Goal: Information Seeking & Learning: Learn about a topic

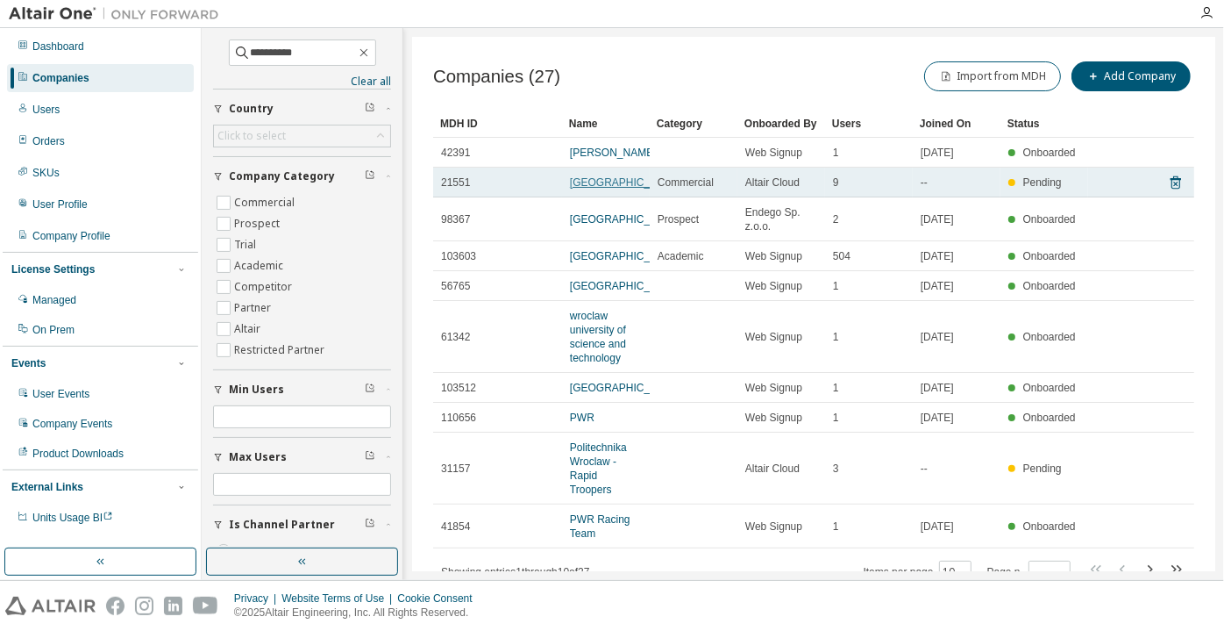
click at [608, 189] on link "[GEOGRAPHIC_DATA]" at bounding box center [625, 182] width 110 height 12
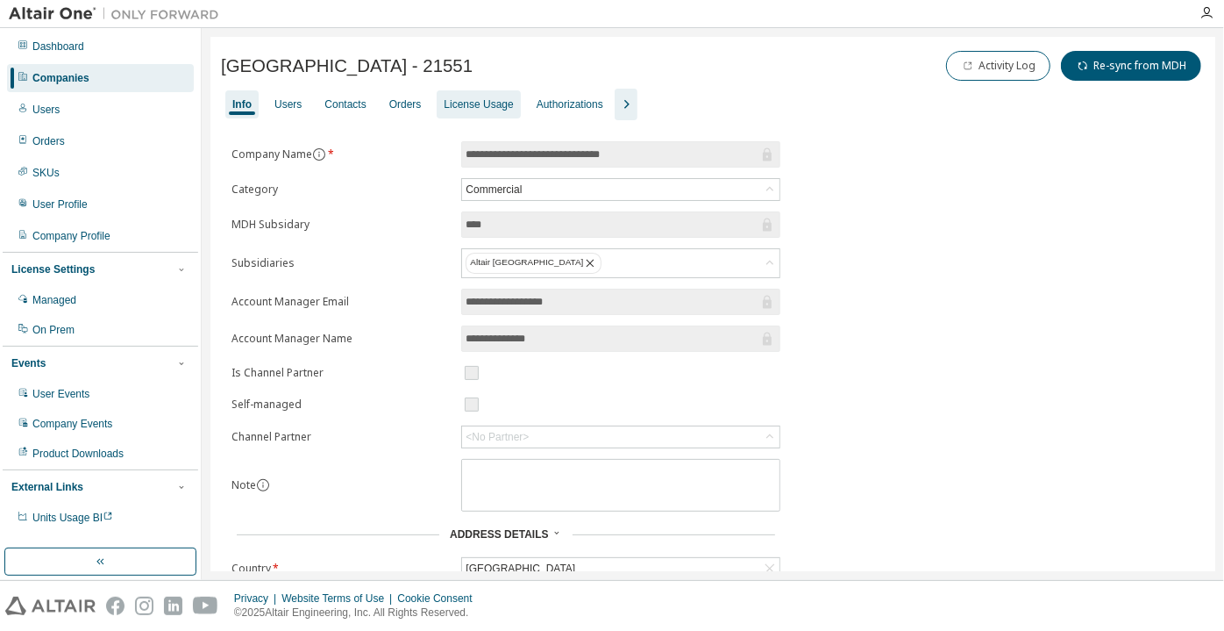
click at [447, 106] on div "License Usage" at bounding box center [478, 104] width 69 height 14
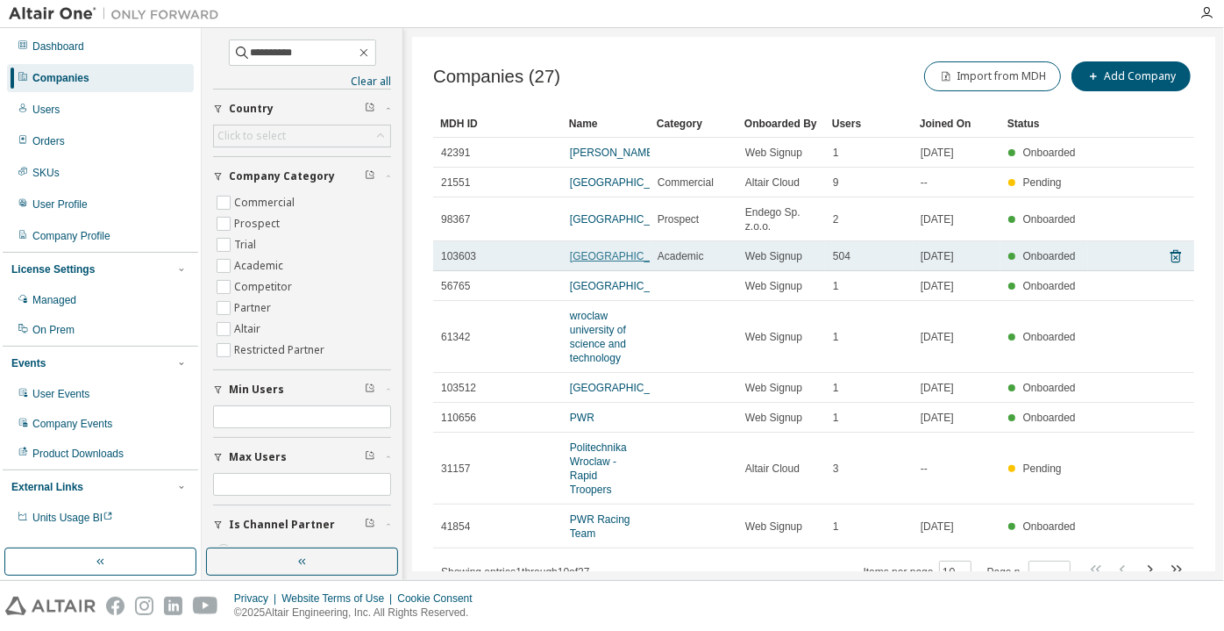
click at [594, 262] on link "[GEOGRAPHIC_DATA]" at bounding box center [625, 256] width 110 height 12
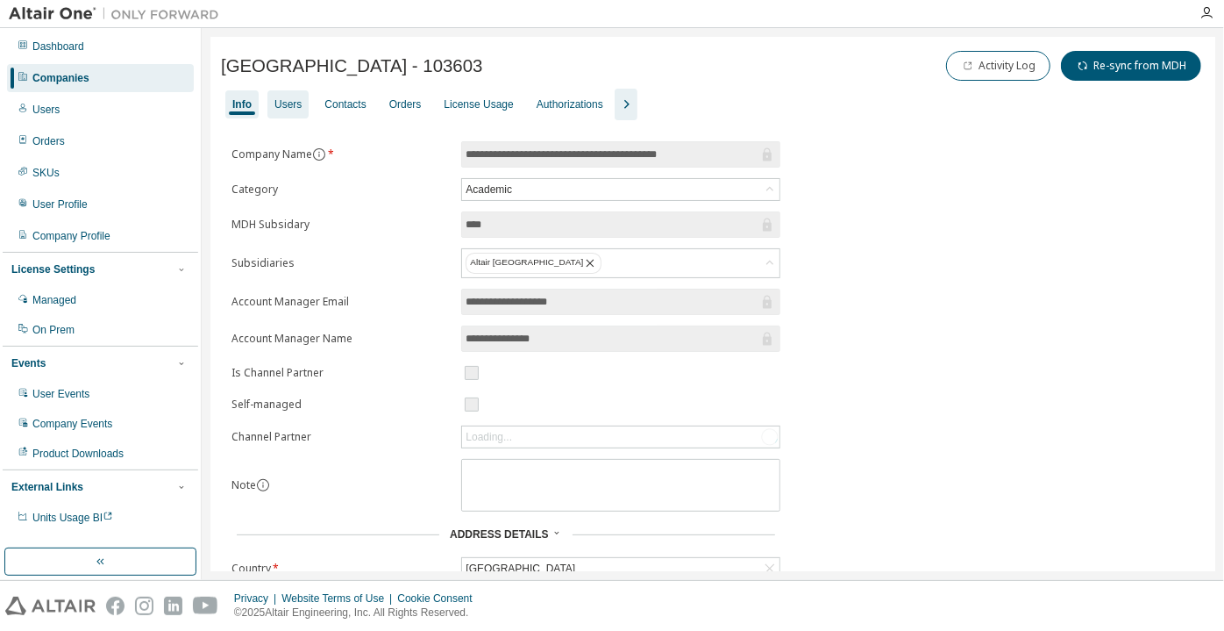
click at [276, 103] on div "Users" at bounding box center [287, 104] width 27 height 14
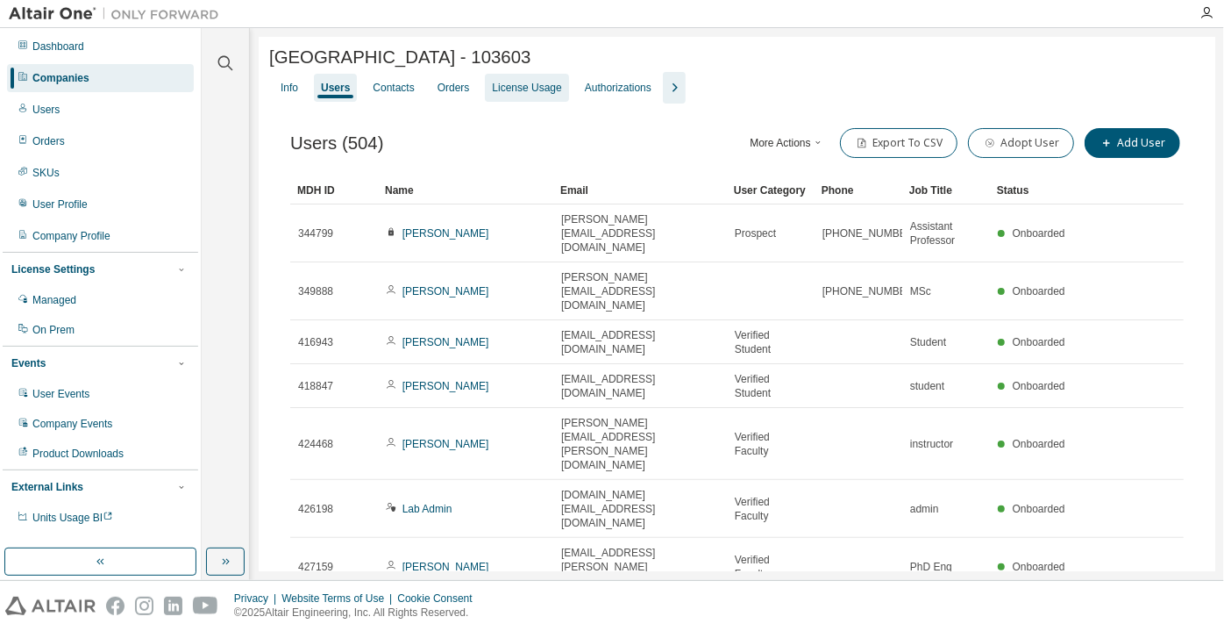
click at [517, 102] on div "License Usage" at bounding box center [526, 88] width 83 height 28
click at [485, 78] on div "License Usage" at bounding box center [526, 88] width 83 height 28
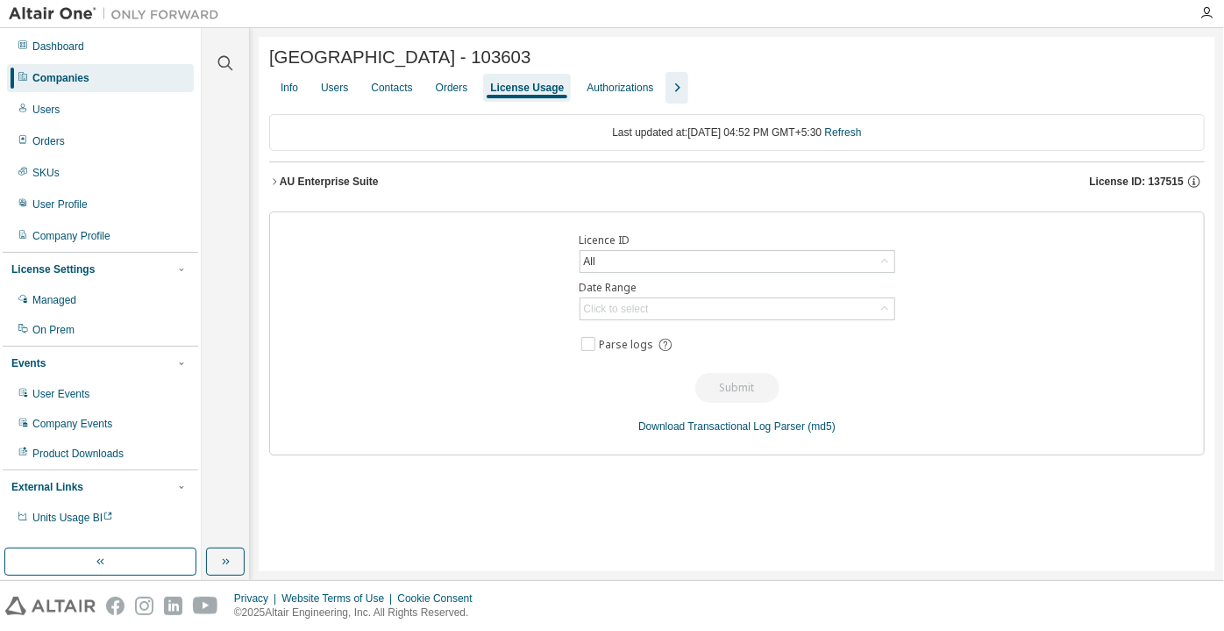
click at [271, 184] on icon "button" at bounding box center [274, 181] width 11 height 11
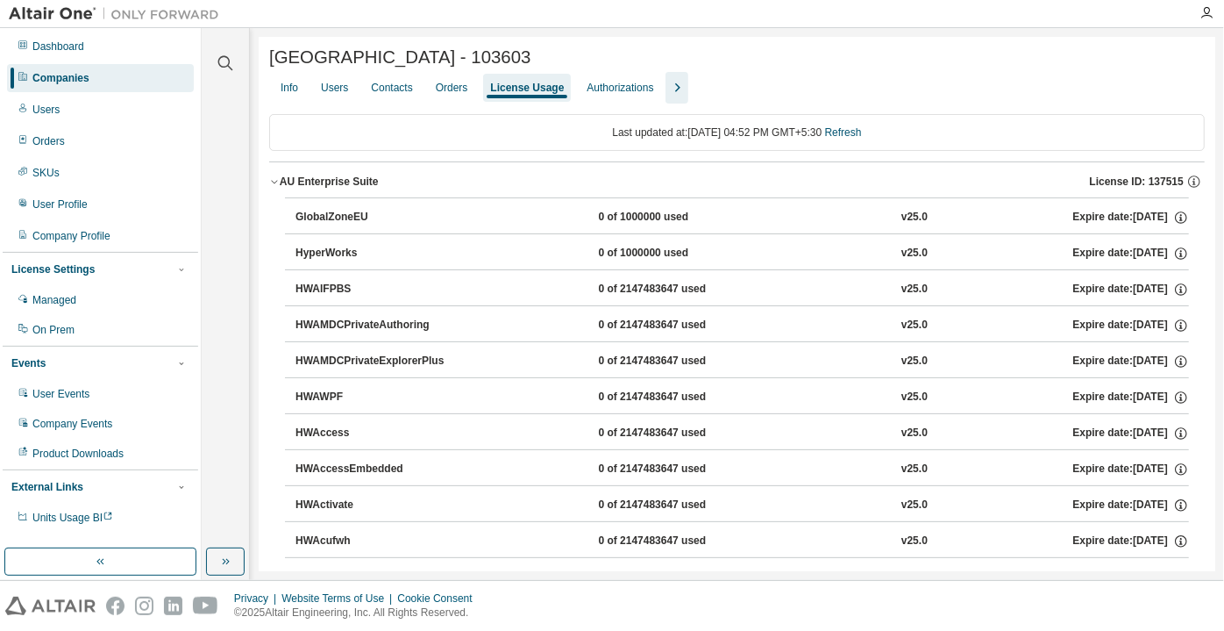
click at [276, 182] on icon "button" at bounding box center [274, 181] width 11 height 11
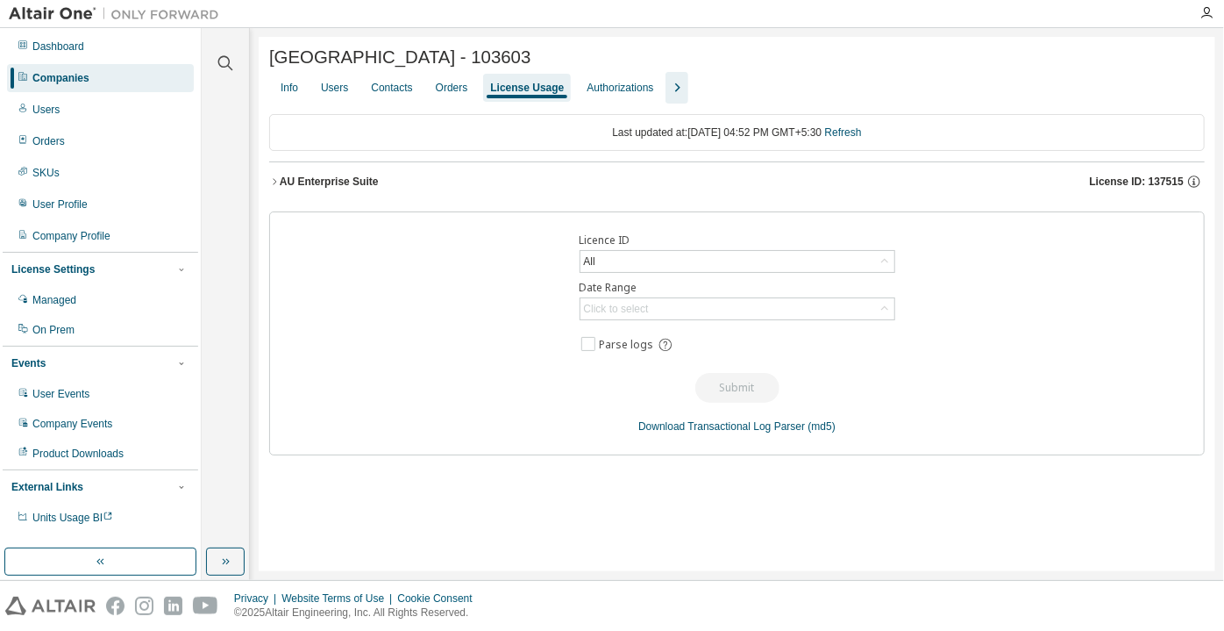
click at [276, 182] on icon "button" at bounding box center [274, 181] width 11 height 11
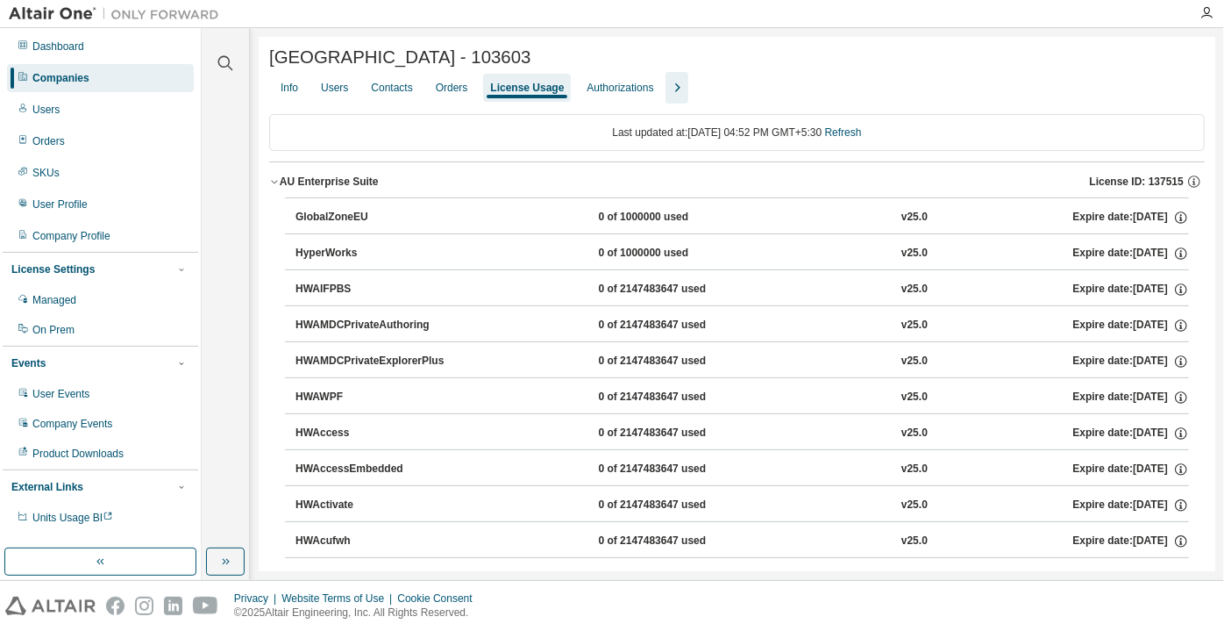
click at [279, 184] on icon "button" at bounding box center [274, 181] width 11 height 11
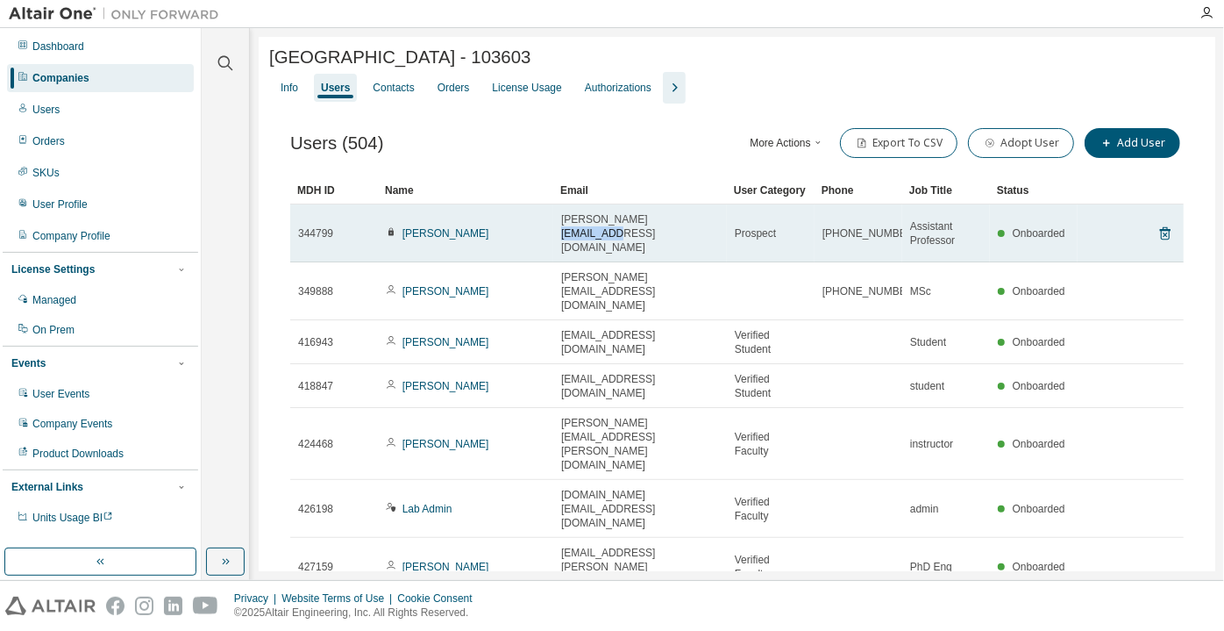
drag, startPoint x: 631, startPoint y: 234, endPoint x: 680, endPoint y: 232, distance: 48.3
click at [680, 232] on div "[PERSON_NAME][EMAIL_ADDRESS][DOMAIN_NAME]" at bounding box center [640, 233] width 158 height 42
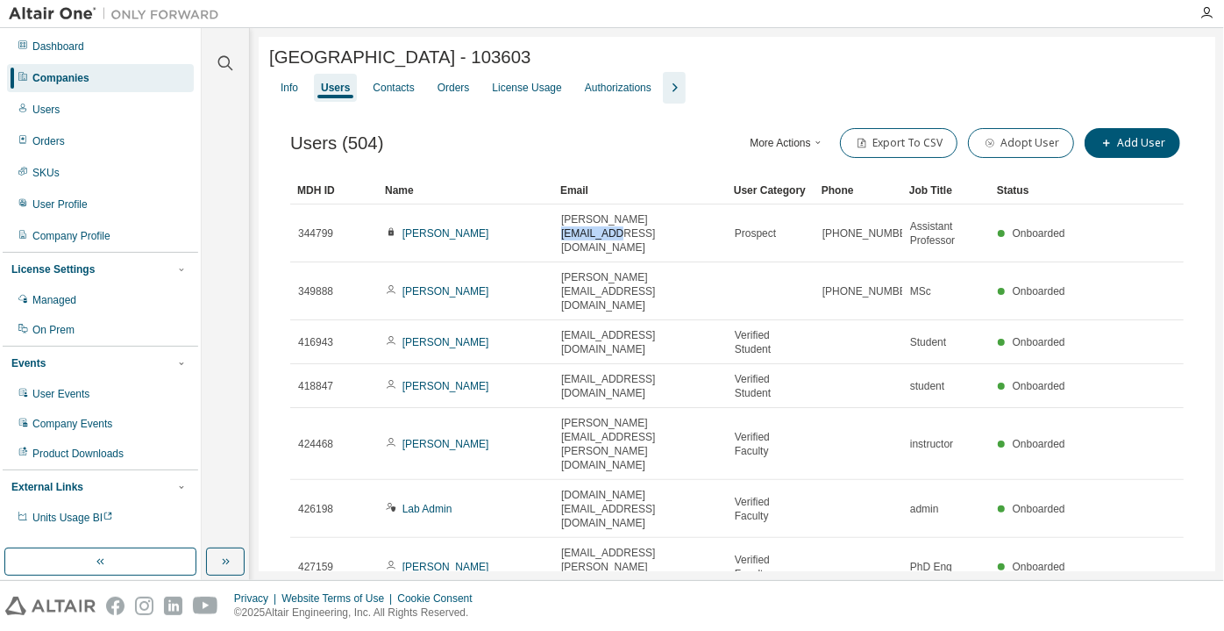
copy span "[DOMAIN_NAME]"
click at [153, 81] on div "Companies" at bounding box center [100, 78] width 187 height 28
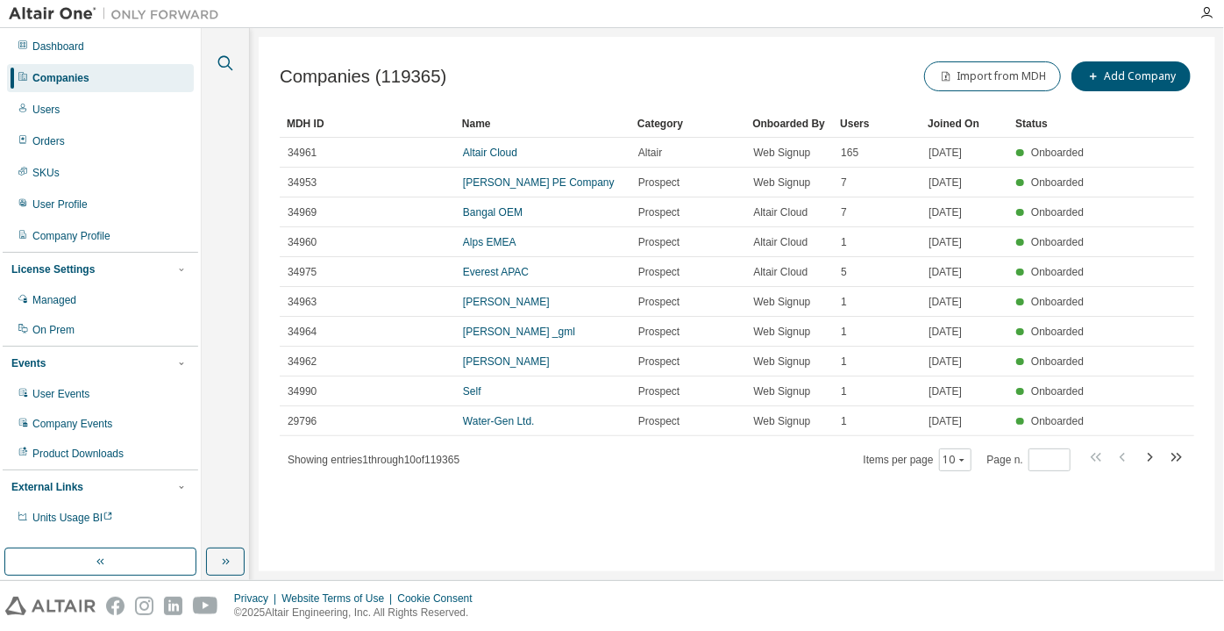
click at [233, 58] on icon "button" at bounding box center [225, 63] width 21 height 21
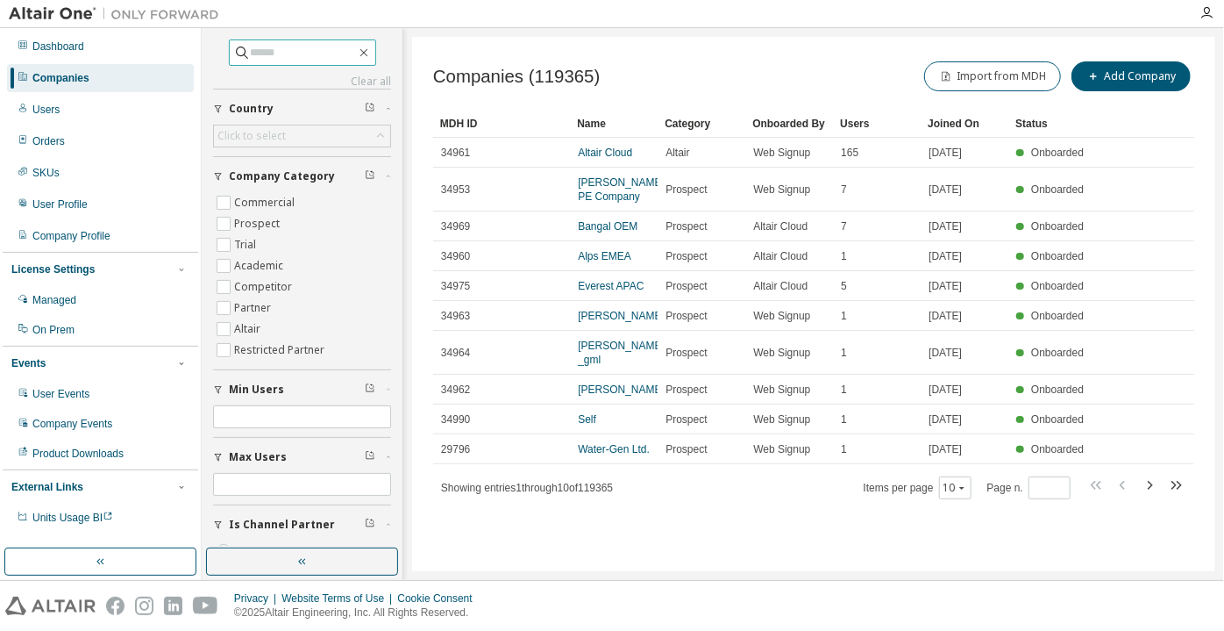
click at [274, 62] on span at bounding box center [302, 52] width 147 height 26
click at [274, 53] on input "text" at bounding box center [303, 53] width 105 height 18
paste input "**********"
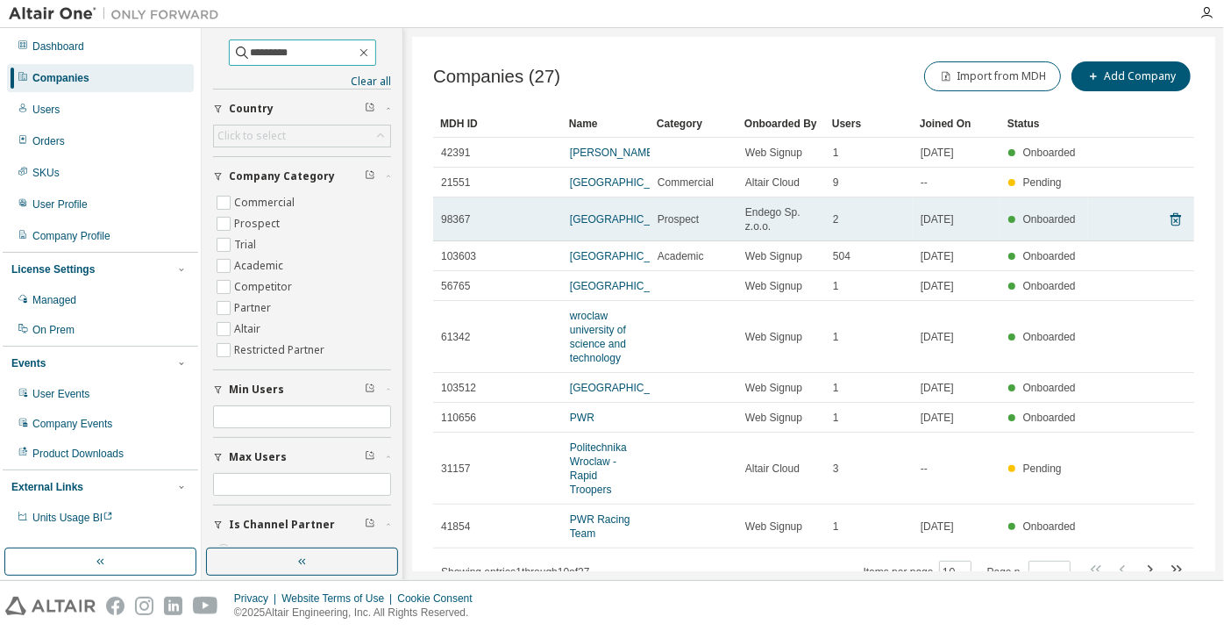
type input "*********"
click at [596, 225] on link "[GEOGRAPHIC_DATA]" at bounding box center [625, 219] width 110 height 12
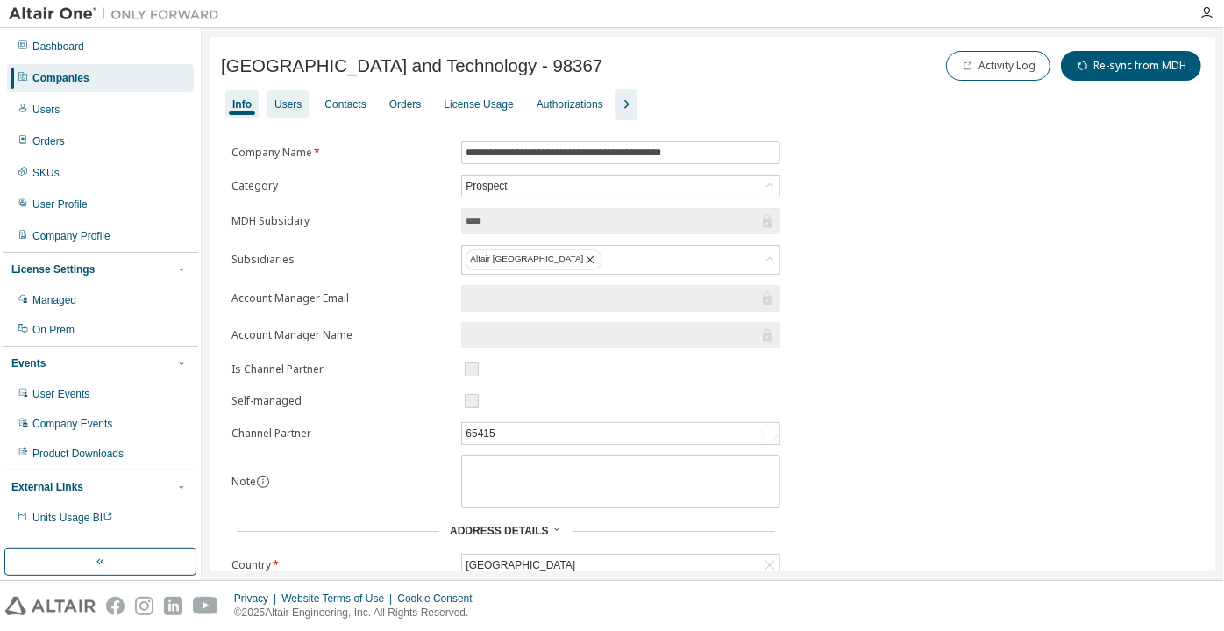
click at [285, 102] on div "Users" at bounding box center [287, 104] width 27 height 14
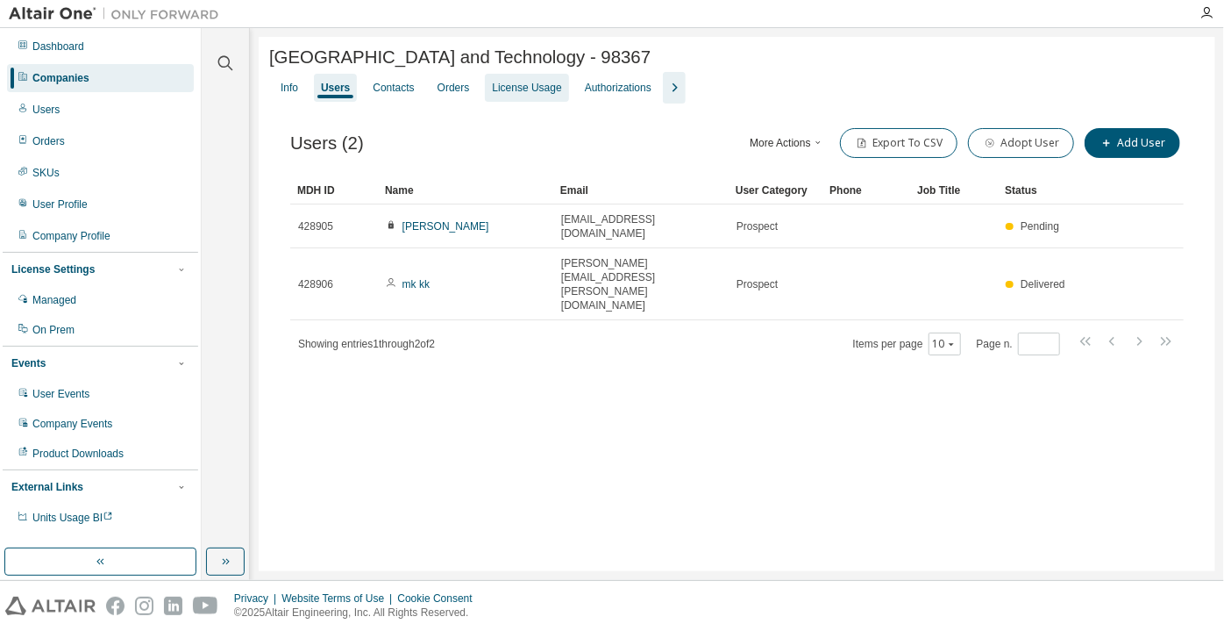
click at [524, 88] on div "License Usage" at bounding box center [526, 88] width 69 height 14
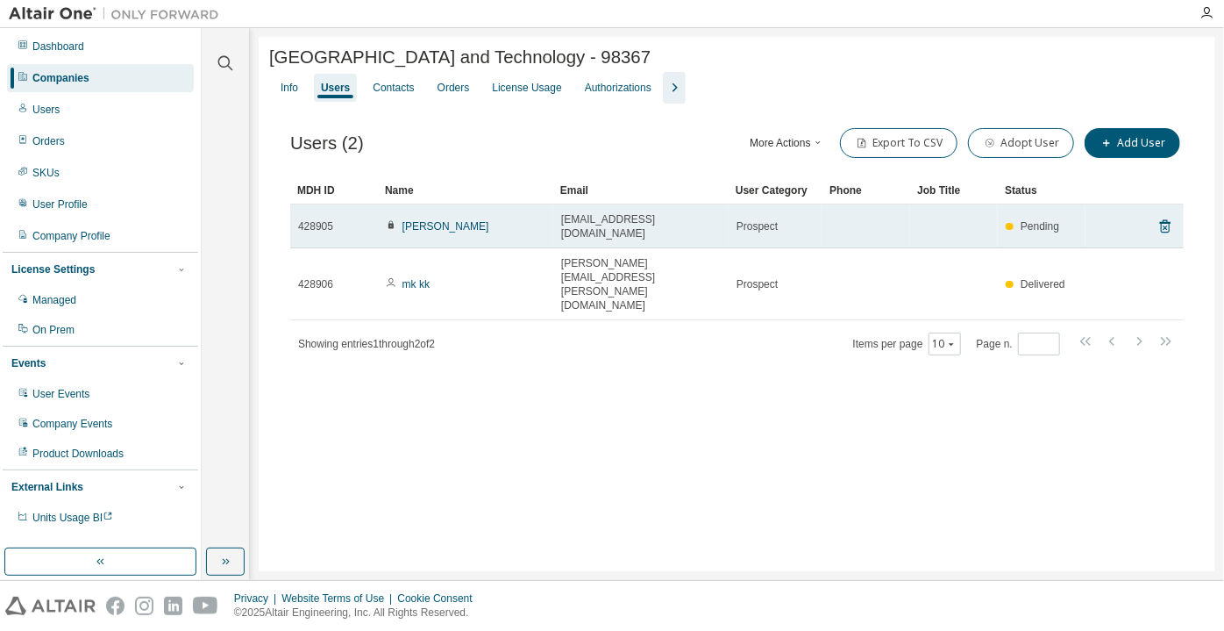
click at [666, 217] on span "[EMAIL_ADDRESS][DOMAIN_NAME]" at bounding box center [641, 226] width 160 height 28
drag, startPoint x: 678, startPoint y: 217, endPoint x: 621, endPoint y: 218, distance: 57.0
click at [621, 218] on div "[EMAIL_ADDRESS][DOMAIN_NAME]" at bounding box center [641, 226] width 160 height 28
copy span "[DOMAIN_NAME]"
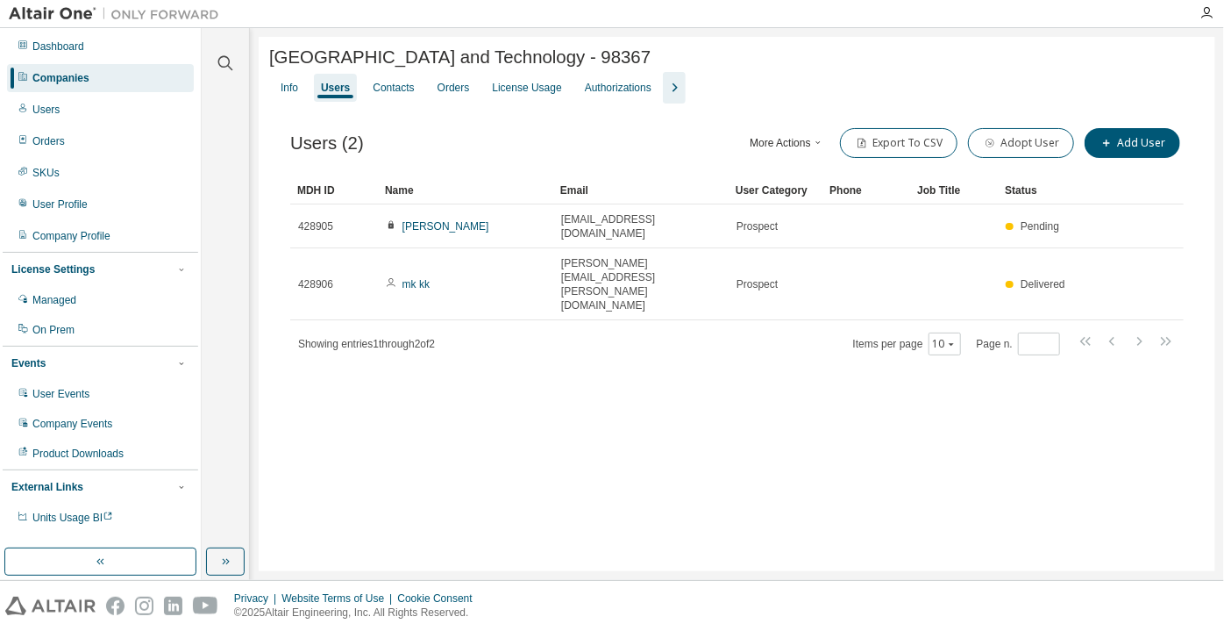
click at [163, 66] on div "Companies" at bounding box center [100, 78] width 187 height 28
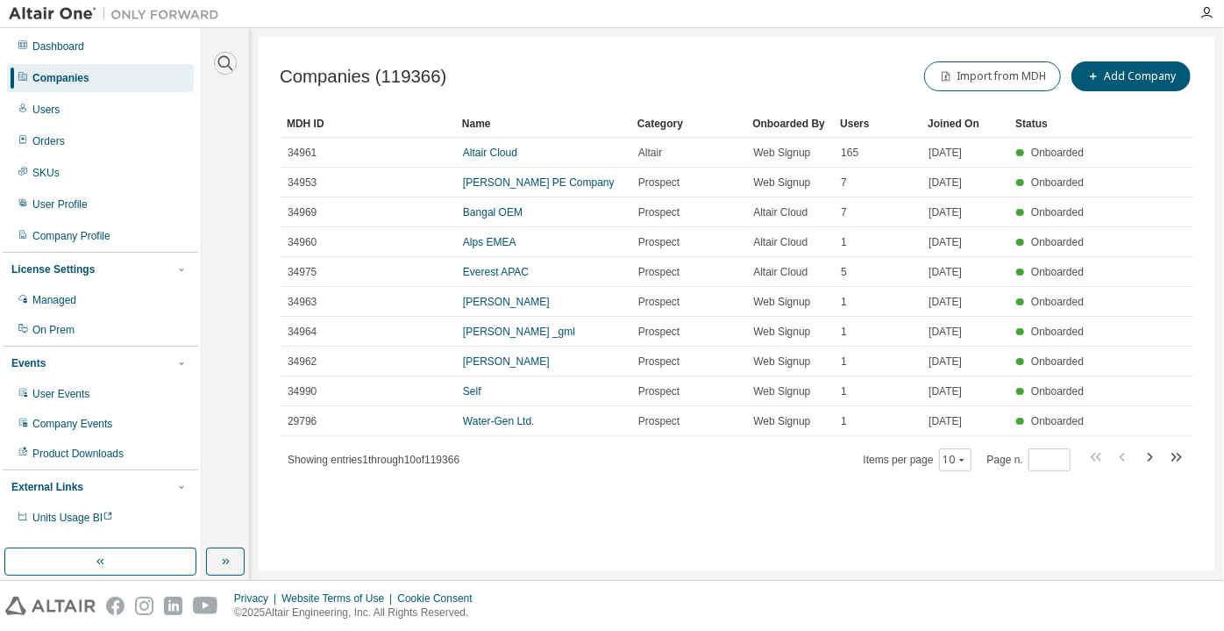
click at [223, 59] on icon "button" at bounding box center [225, 63] width 21 height 21
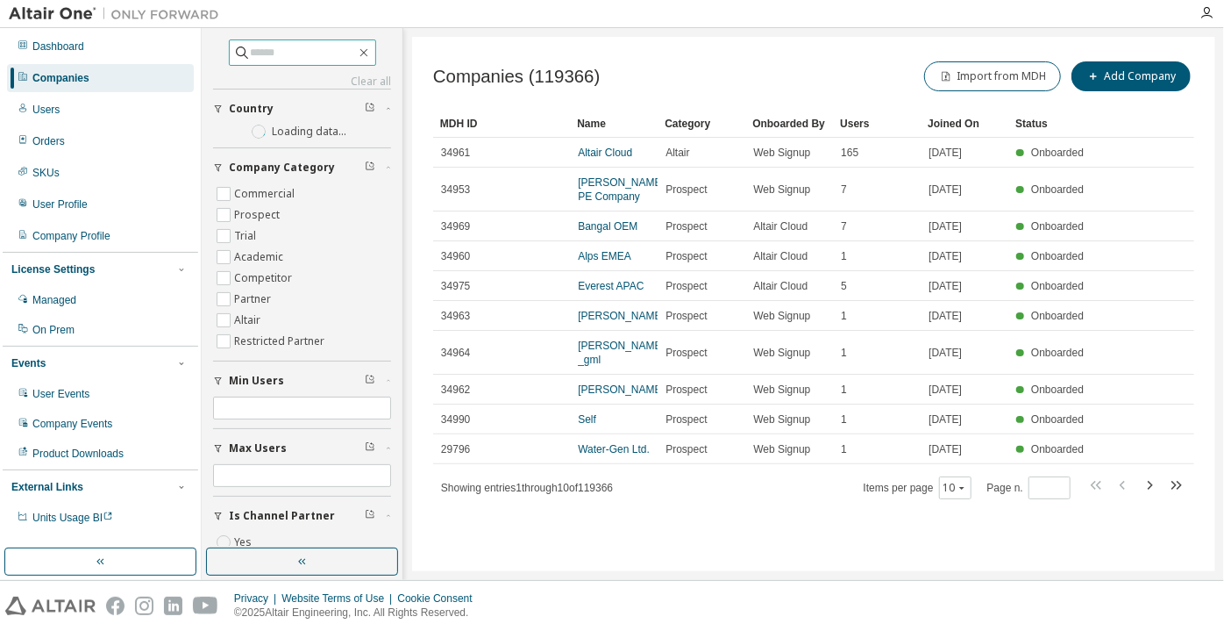
click at [265, 57] on input "text" at bounding box center [303, 53] width 105 height 18
paste input "**********"
type input "**********"
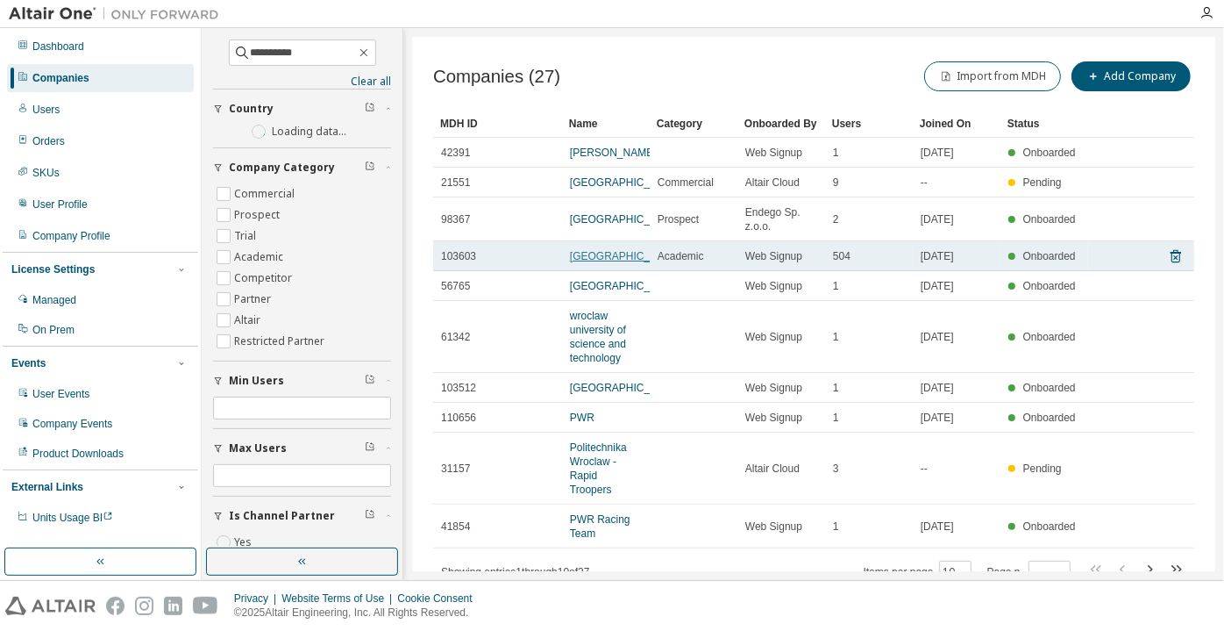
click at [588, 262] on link "[GEOGRAPHIC_DATA]" at bounding box center [625, 256] width 110 height 12
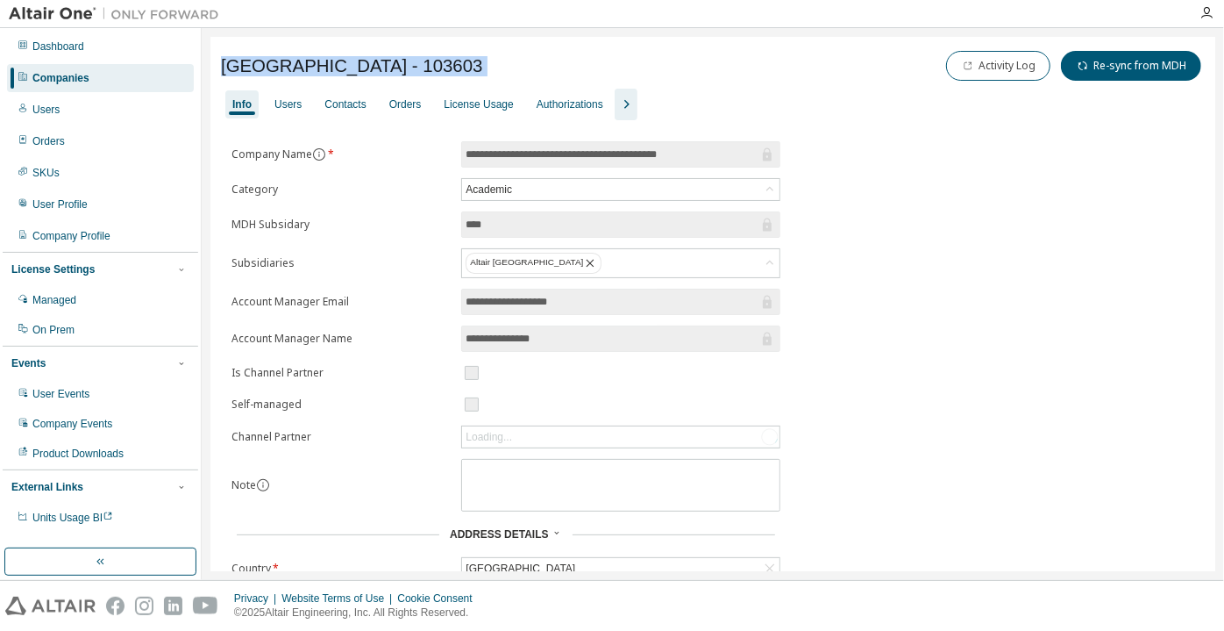
drag, startPoint x: 222, startPoint y: 60, endPoint x: 688, endPoint y: 75, distance: 465.9
click at [688, 75] on div "Wroclaw University of Science and Technology - 103603 Activity Log Re-sync from…" at bounding box center [713, 65] width 984 height 37
copy div "[GEOGRAPHIC_DATA] - 103603"
click at [461, 96] on div "License Usage" at bounding box center [478, 104] width 83 height 28
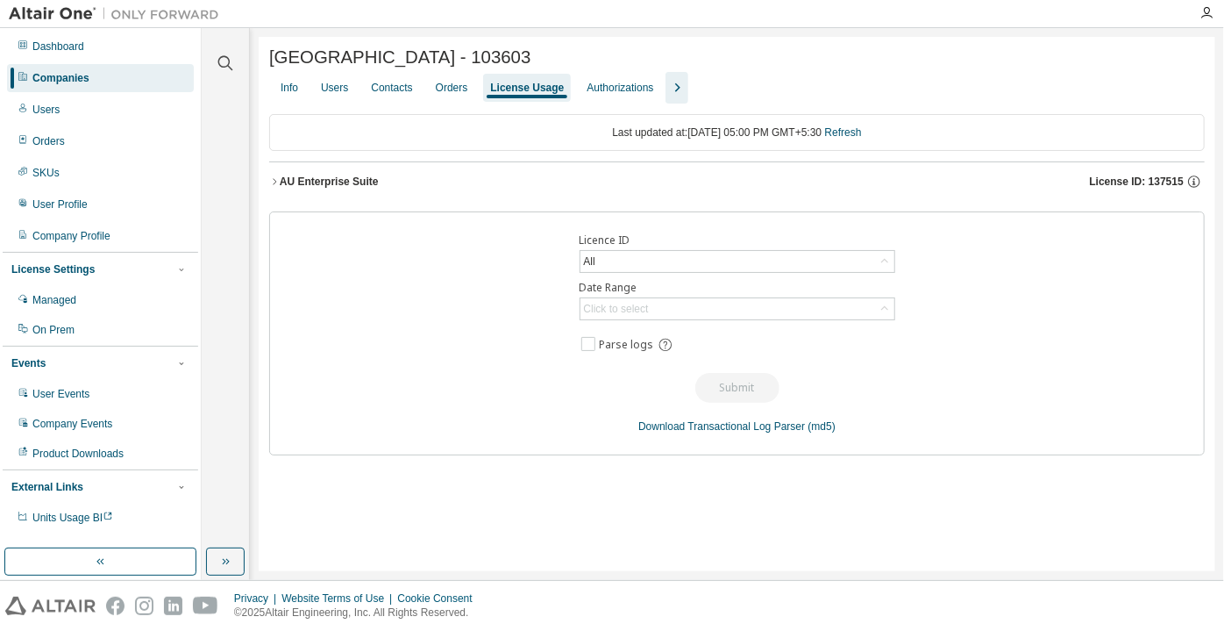
click at [285, 177] on div "AU Enterprise Suite" at bounding box center [329, 182] width 99 height 14
